Goal: Register for event/course

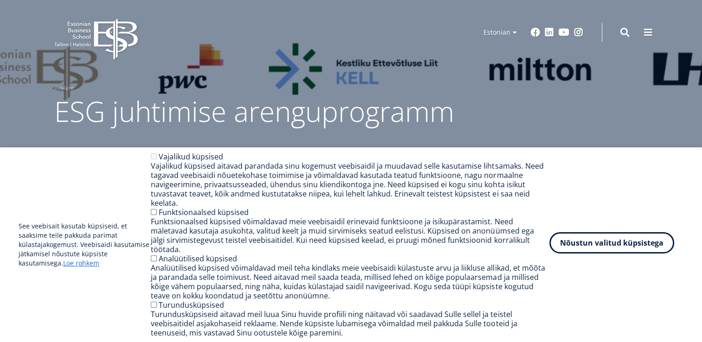
click at [593, 254] on button "Nõustun valitud küpsistega" at bounding box center [611, 242] width 125 height 21
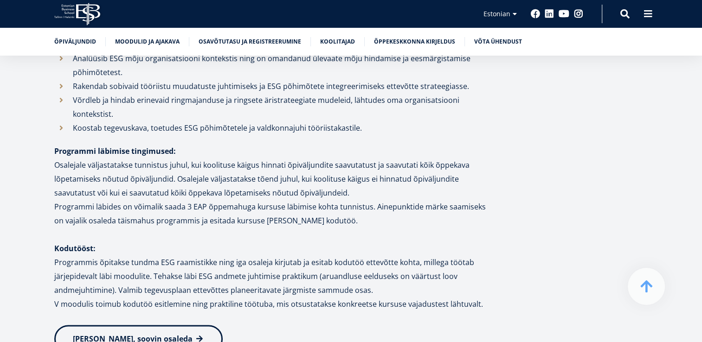
scroll to position [1203, 0]
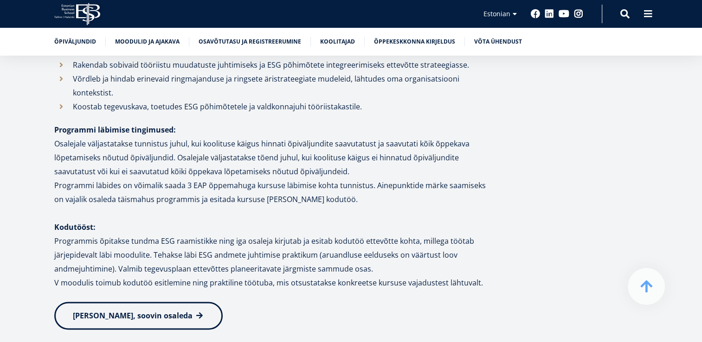
click at [138, 311] on span "[PERSON_NAME], soovin osaleda" at bounding box center [133, 316] width 120 height 10
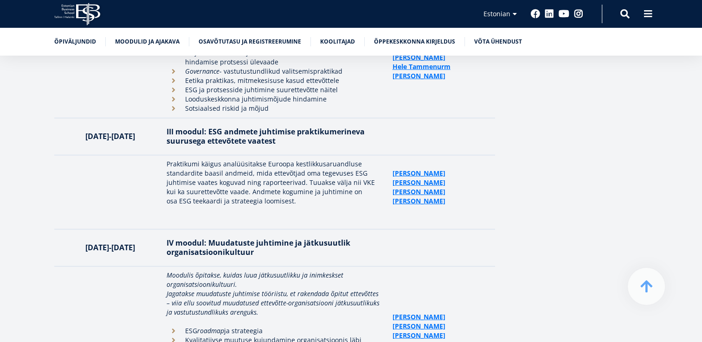
scroll to position [2154, 0]
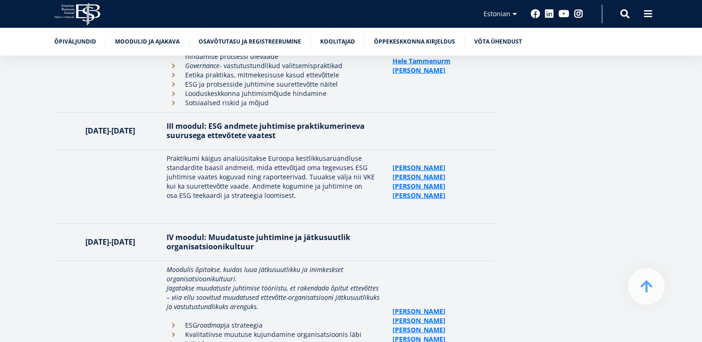
drag, startPoint x: 703, startPoint y: 167, endPoint x: 660, endPoint y: 224, distance: 71.1
click at [660, 224] on div "Moodulid ja ajakava Arenguprogrammi moodulid toimuvad 5 kuu jooksul, igas kuus …" at bounding box center [351, 95] width 668 height 1002
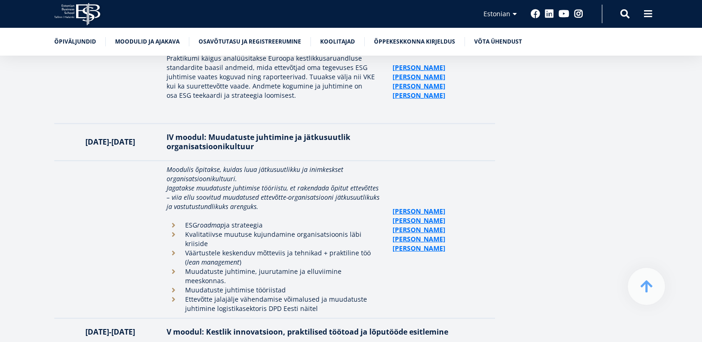
scroll to position [2260, 0]
